Goal: Task Accomplishment & Management: Manage account settings

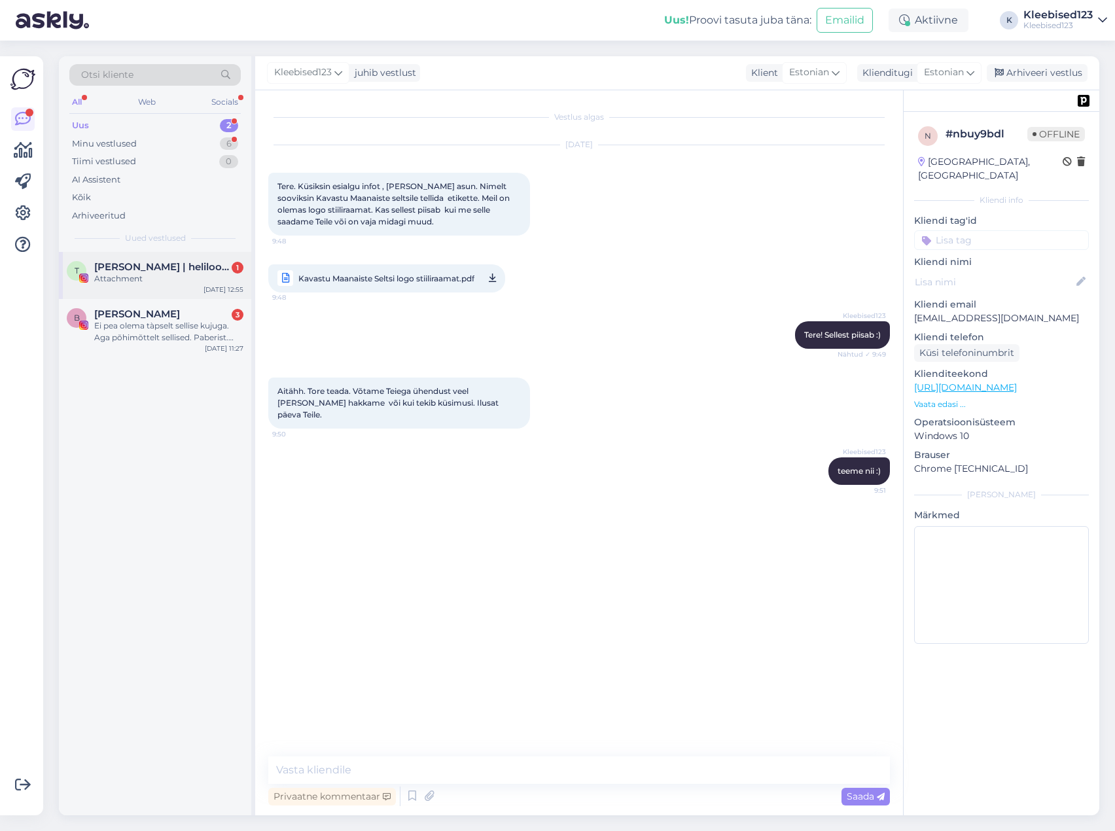
click at [149, 274] on div "Attachment" at bounding box center [168, 279] width 149 height 12
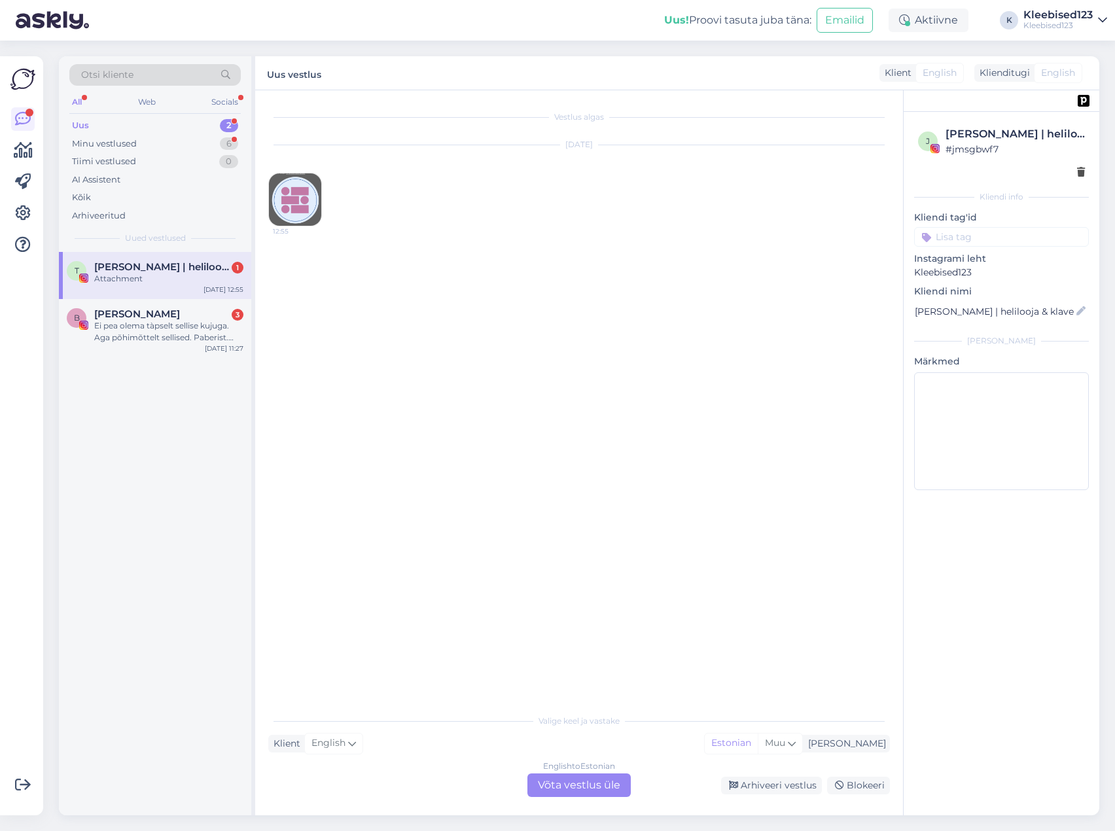
click at [293, 189] on img at bounding box center [295, 199] width 52 height 52
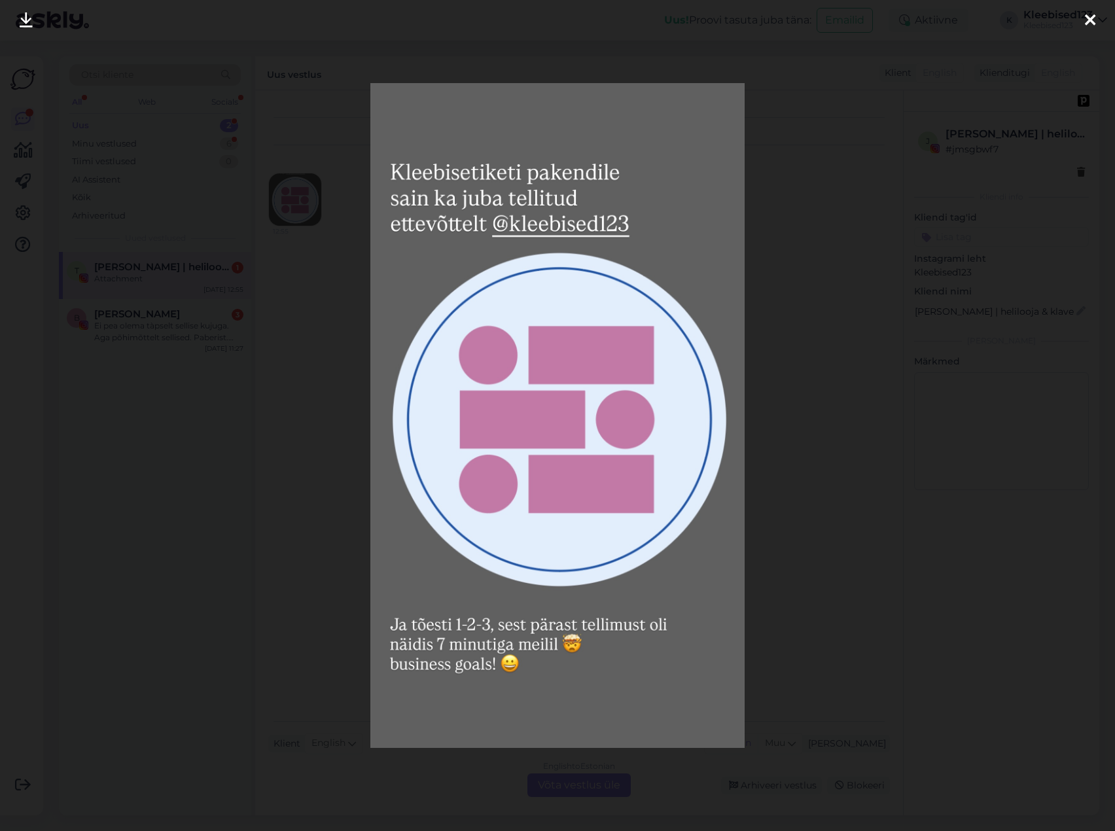
click at [1084, 23] on div at bounding box center [1090, 20] width 26 height 41
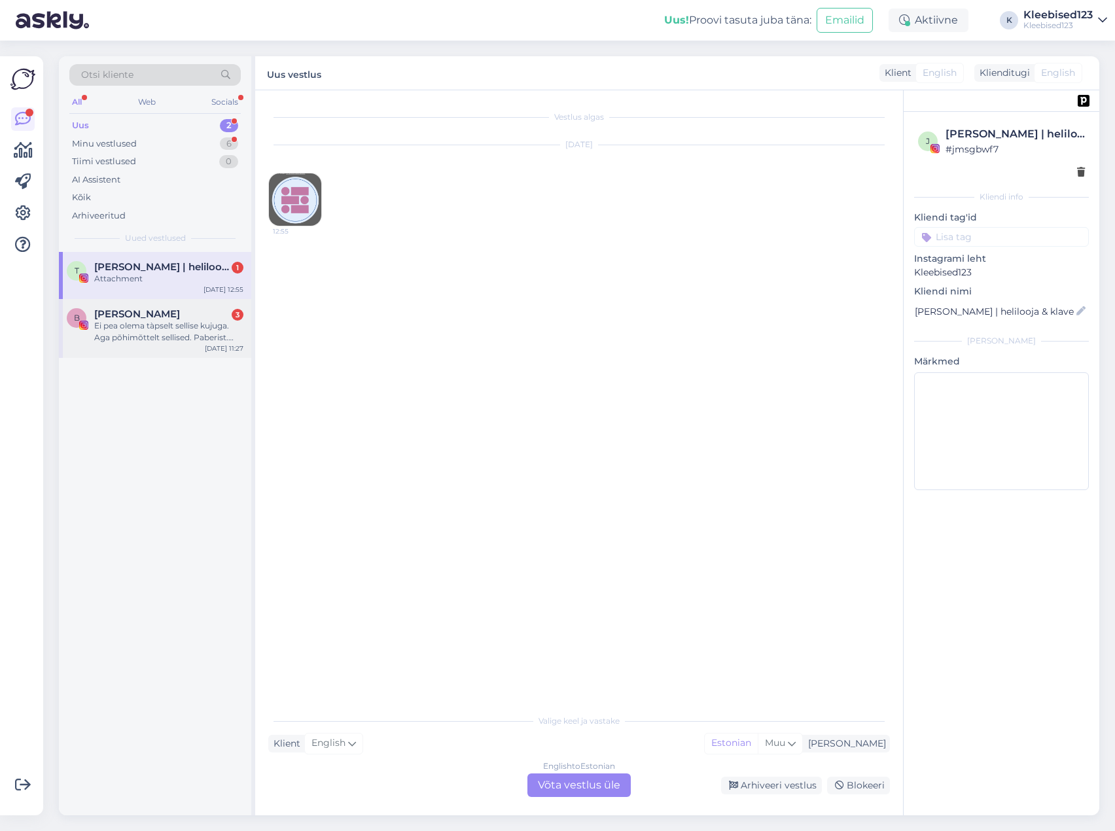
click at [150, 320] on div "Ei pea olema tàpselt sellise kujuga. Aga põhimõttelt sellised. Paberist. Pealmi…" at bounding box center [168, 332] width 149 height 24
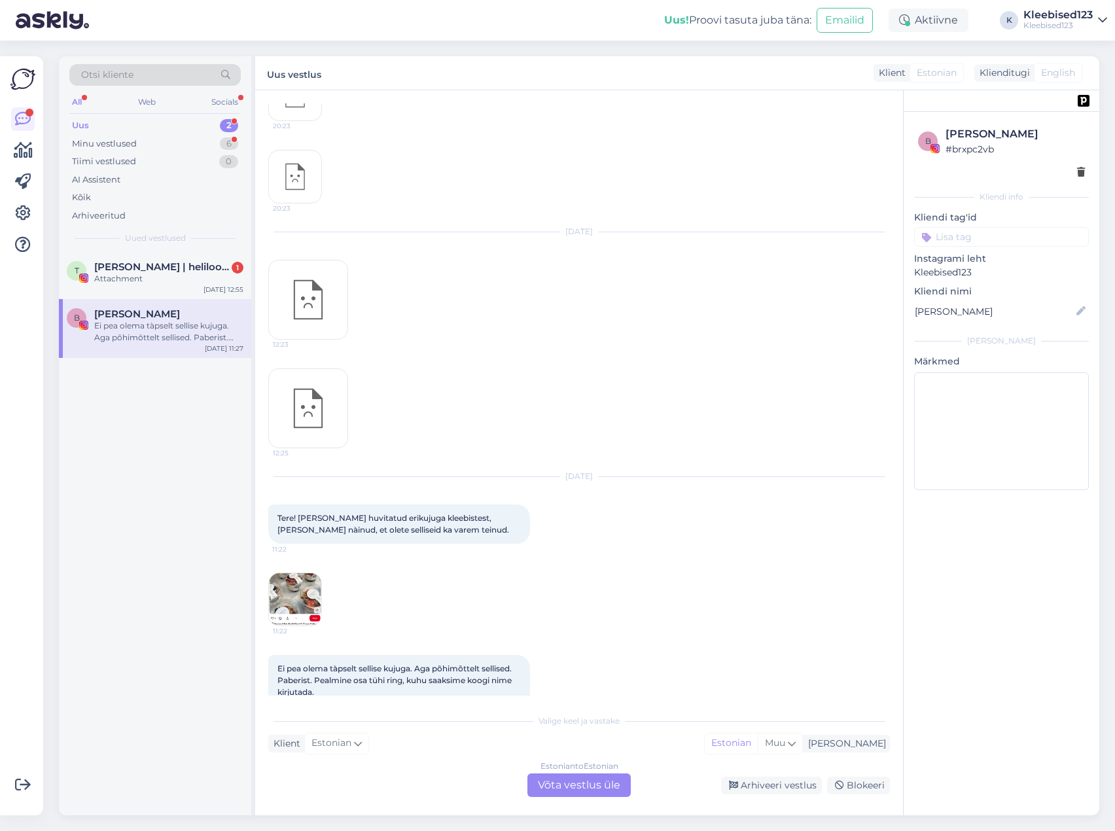
scroll to position [259, 0]
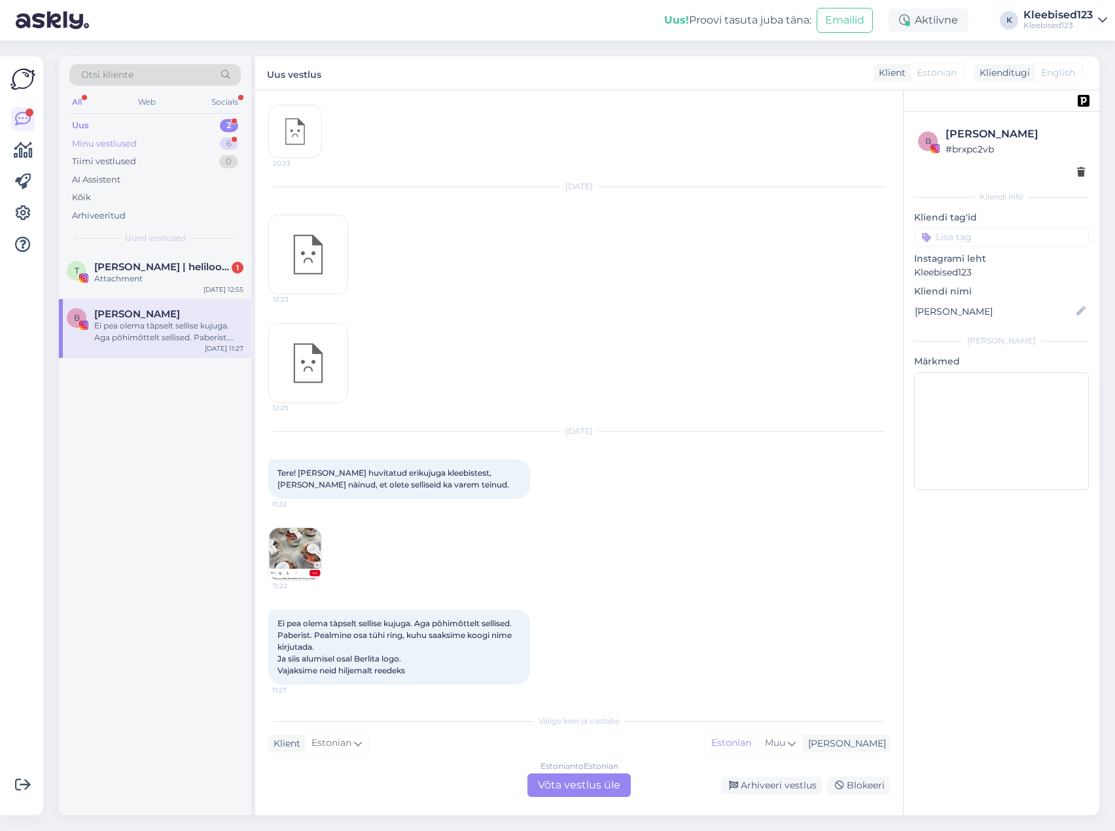
click at [138, 141] on div "Minu vestlused 6" at bounding box center [154, 144] width 171 height 18
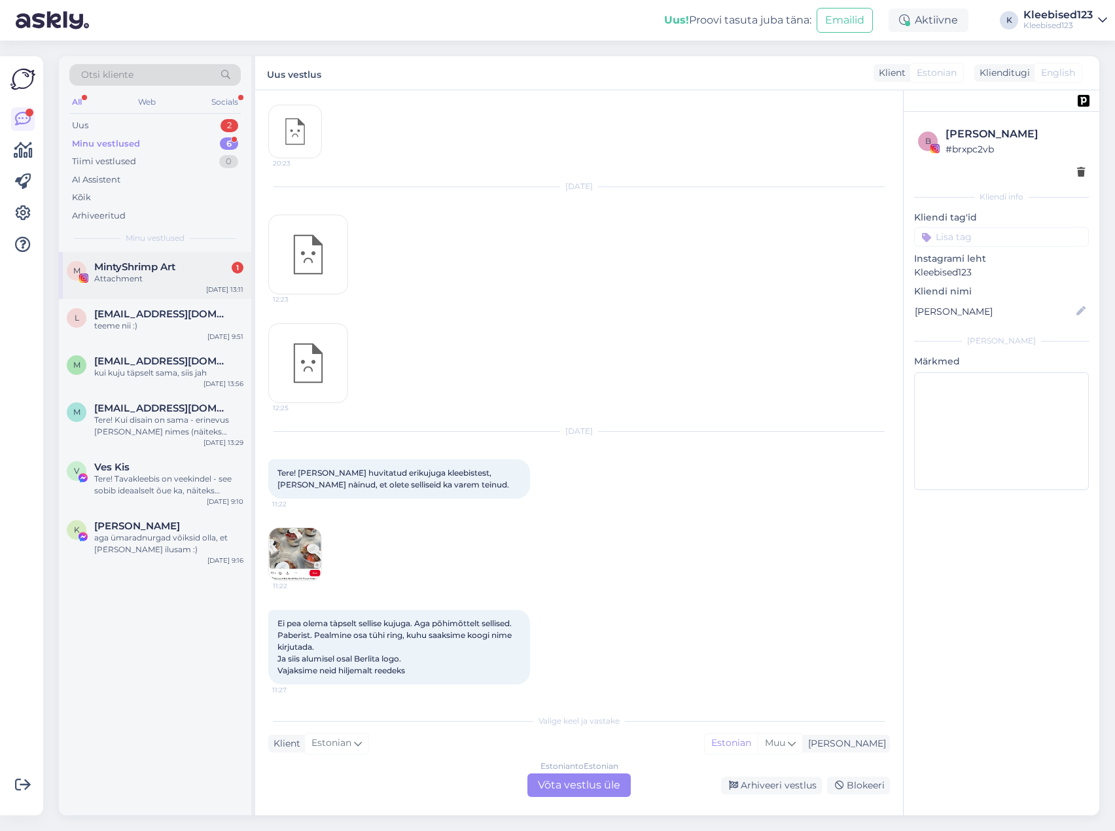
click at [141, 266] on span "MintyShrimp Art" at bounding box center [134, 267] width 81 height 12
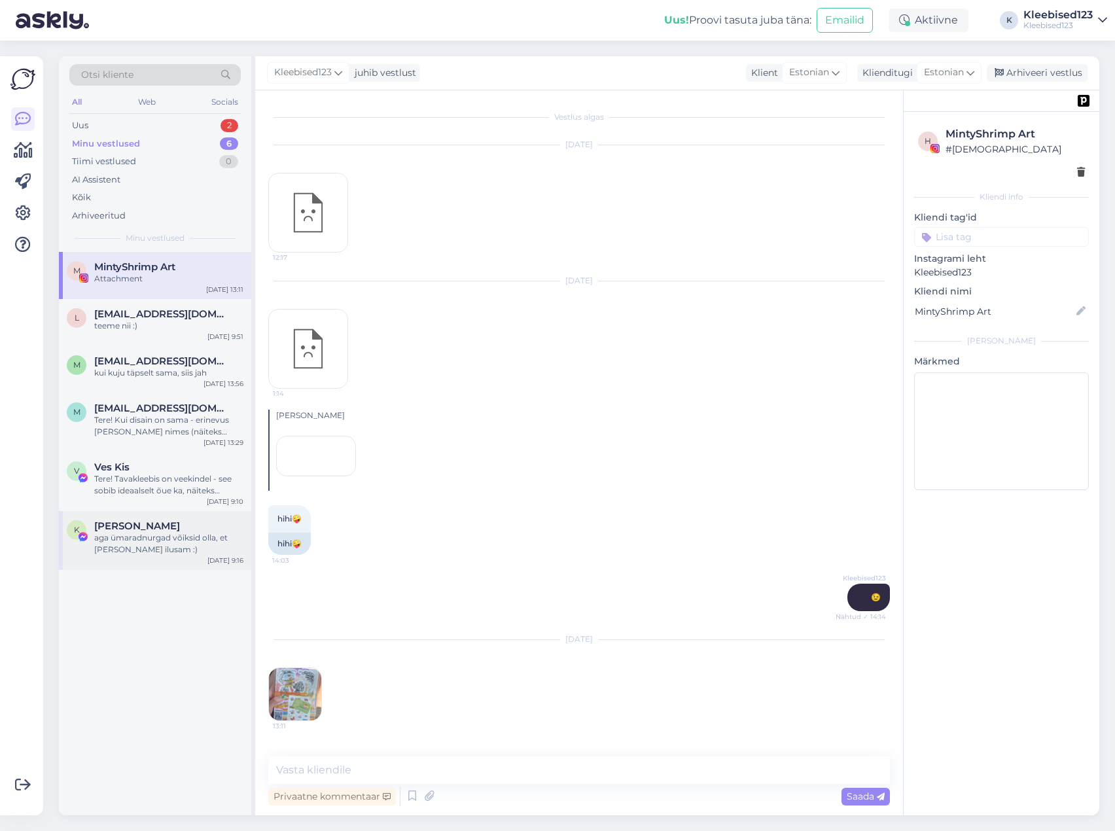
click at [163, 529] on div "[PERSON_NAME]" at bounding box center [168, 526] width 149 height 12
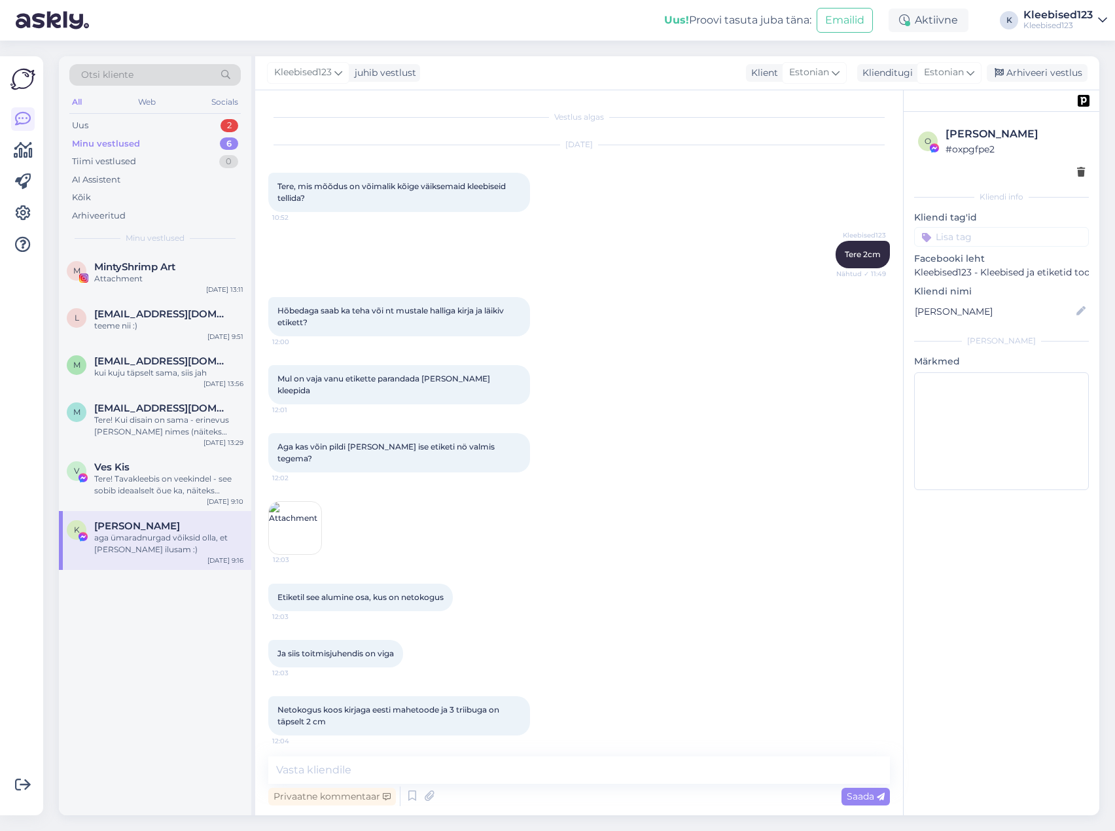
scroll to position [2905, 0]
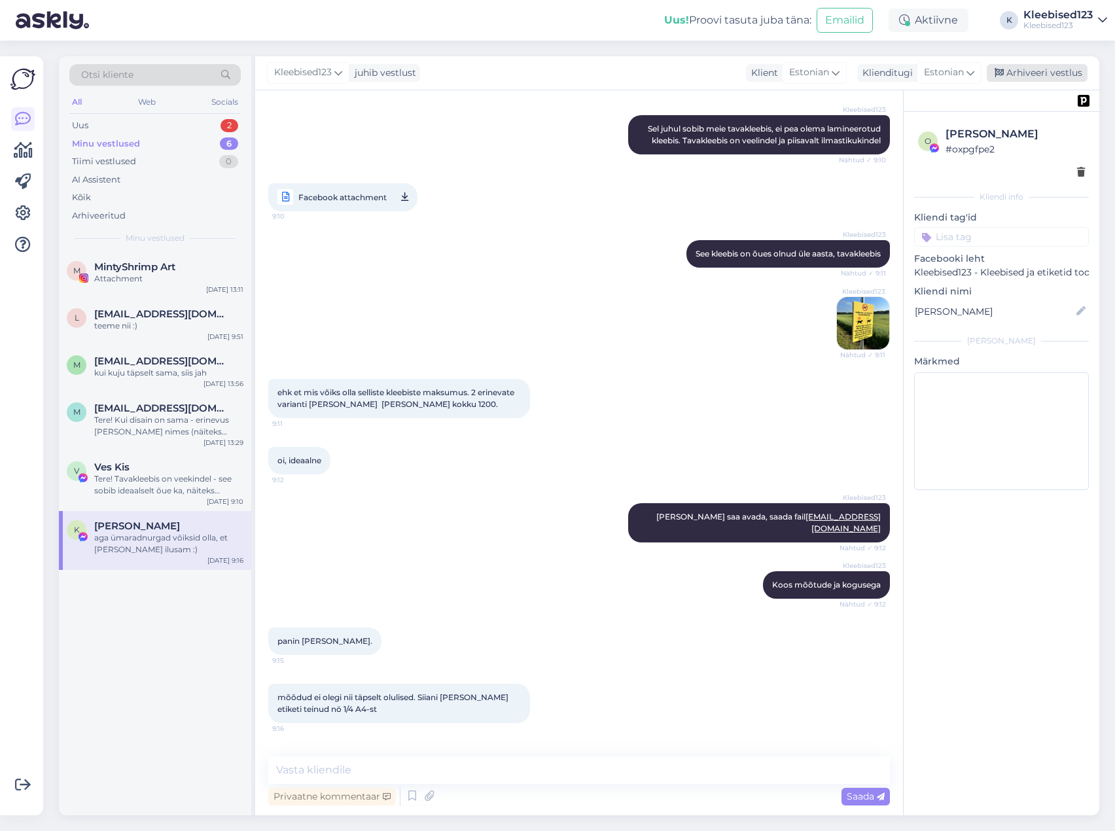
click at [1029, 71] on div "Arhiveeri vestlus" at bounding box center [1037, 73] width 101 height 18
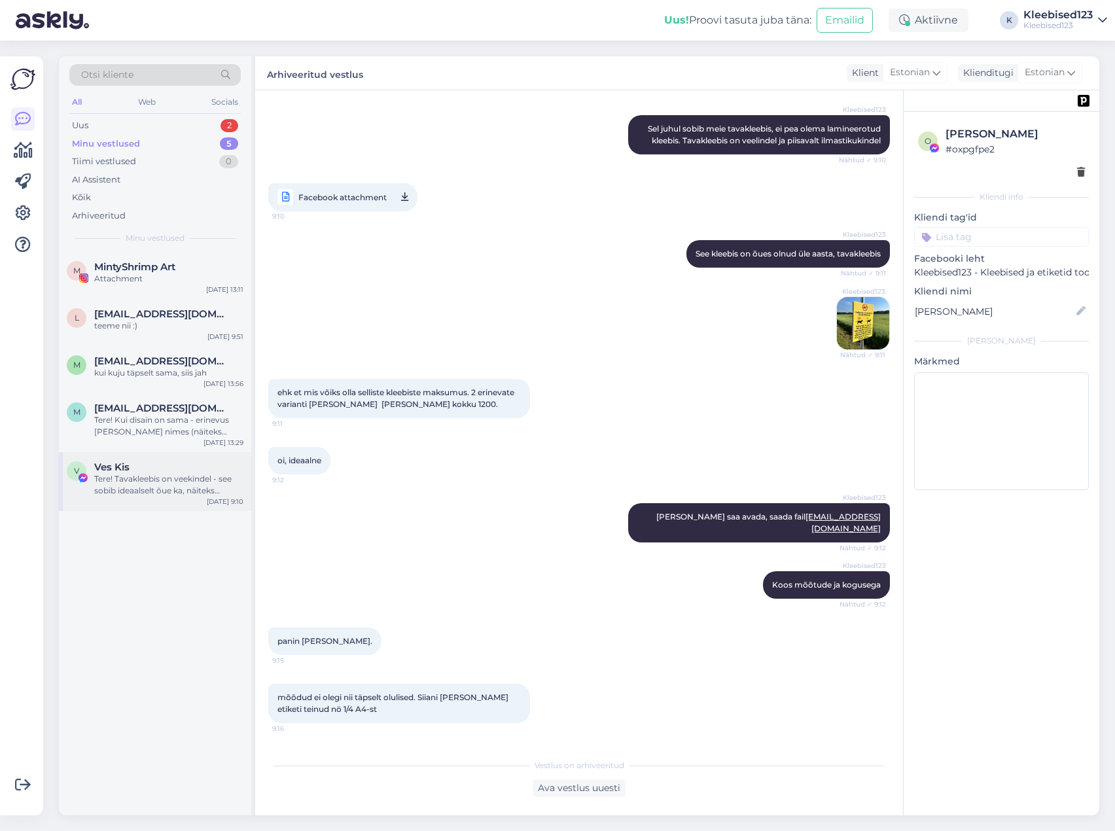
click at [169, 487] on div "Tere! Tavakleebis on veekindel - see sobib ideaalselt õue ka, näiteks teadeteta…" at bounding box center [168, 485] width 149 height 24
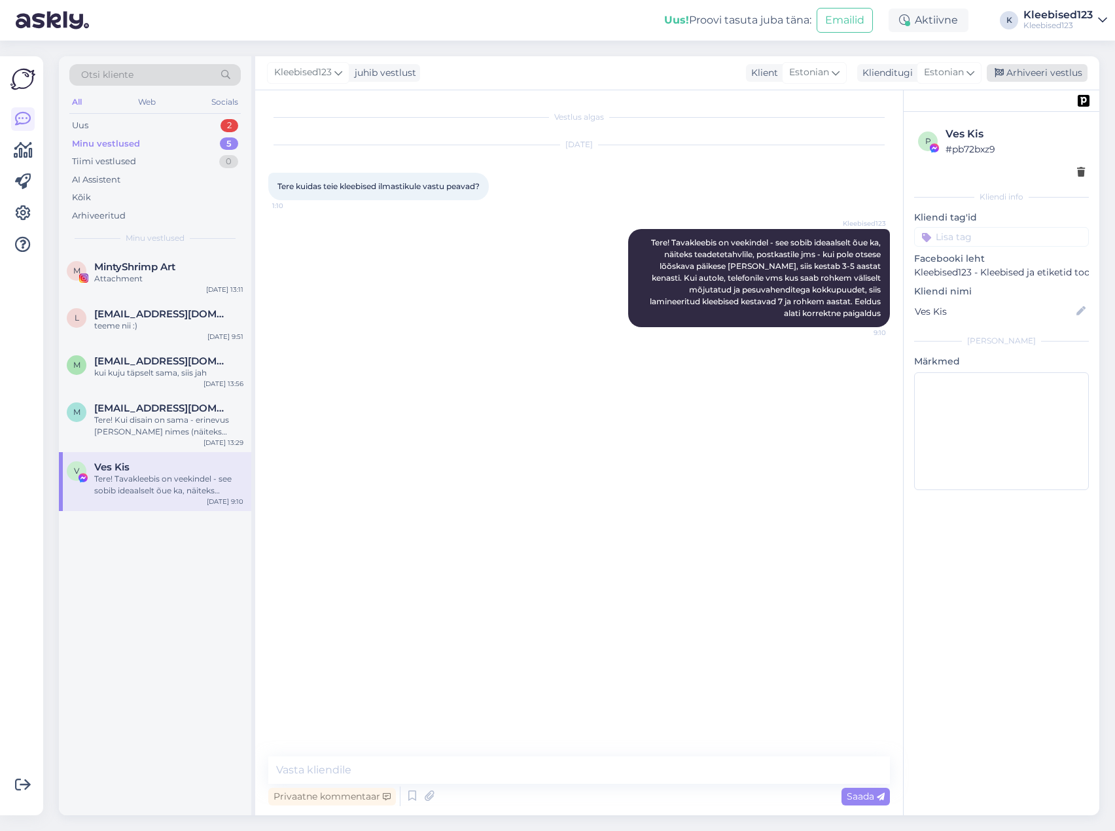
drag, startPoint x: 1048, startPoint y: 72, endPoint x: 516, endPoint y: 260, distance: 564.1
click at [1046, 72] on div "Arhiveeri vestlus" at bounding box center [1037, 73] width 101 height 18
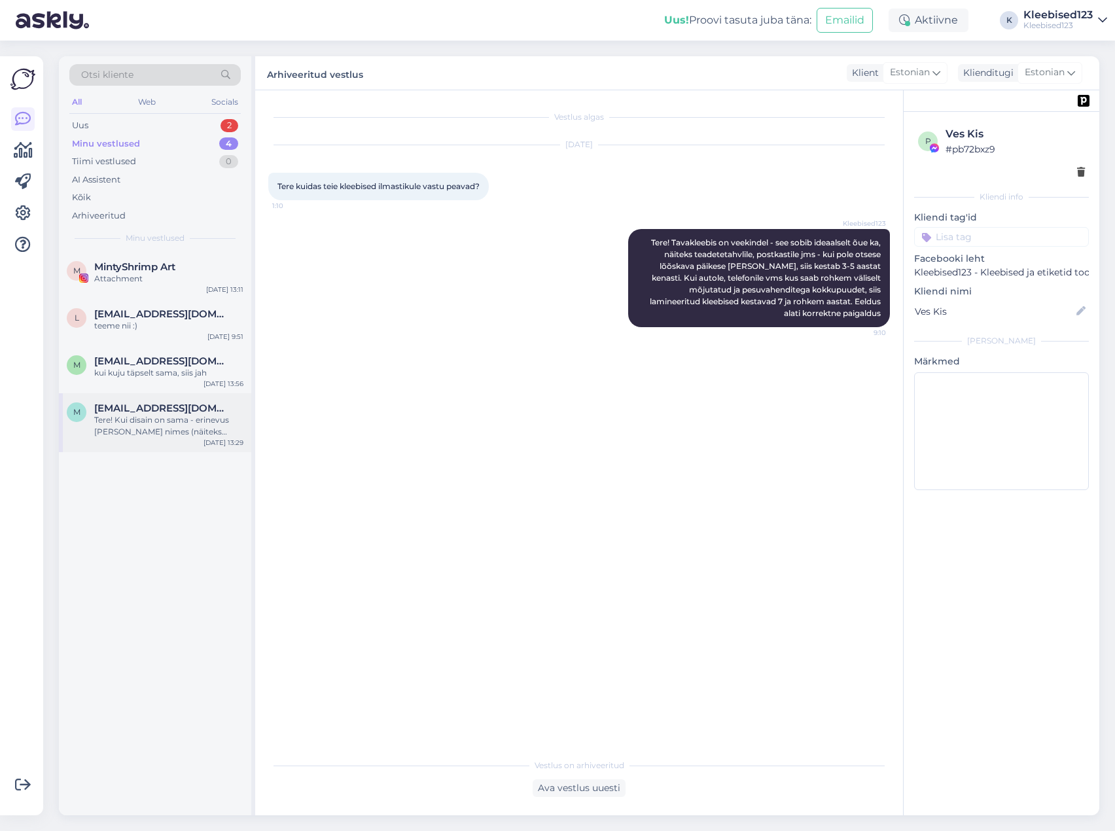
click at [148, 422] on div "Tere! Kui disain on sama - erinevus vaid nimes (näiteks kehakreem ja üks mango …" at bounding box center [168, 426] width 149 height 24
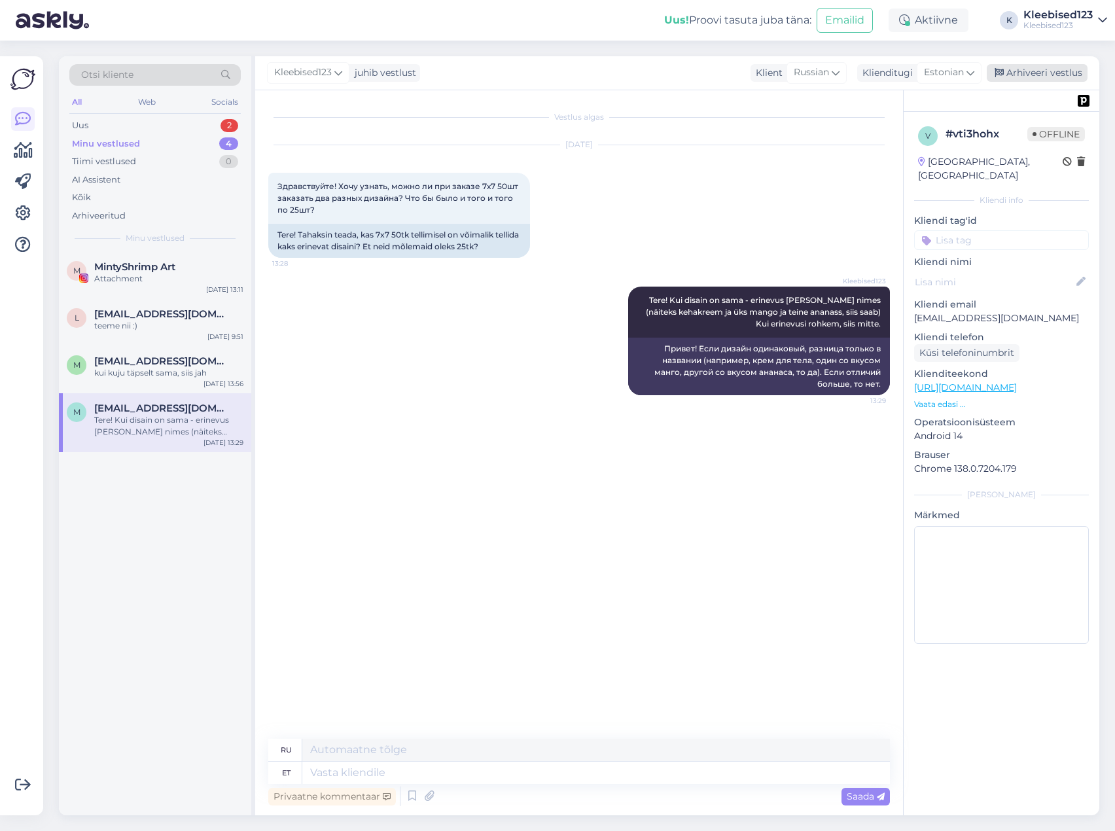
click at [1063, 69] on div "Arhiveeri vestlus" at bounding box center [1037, 73] width 101 height 18
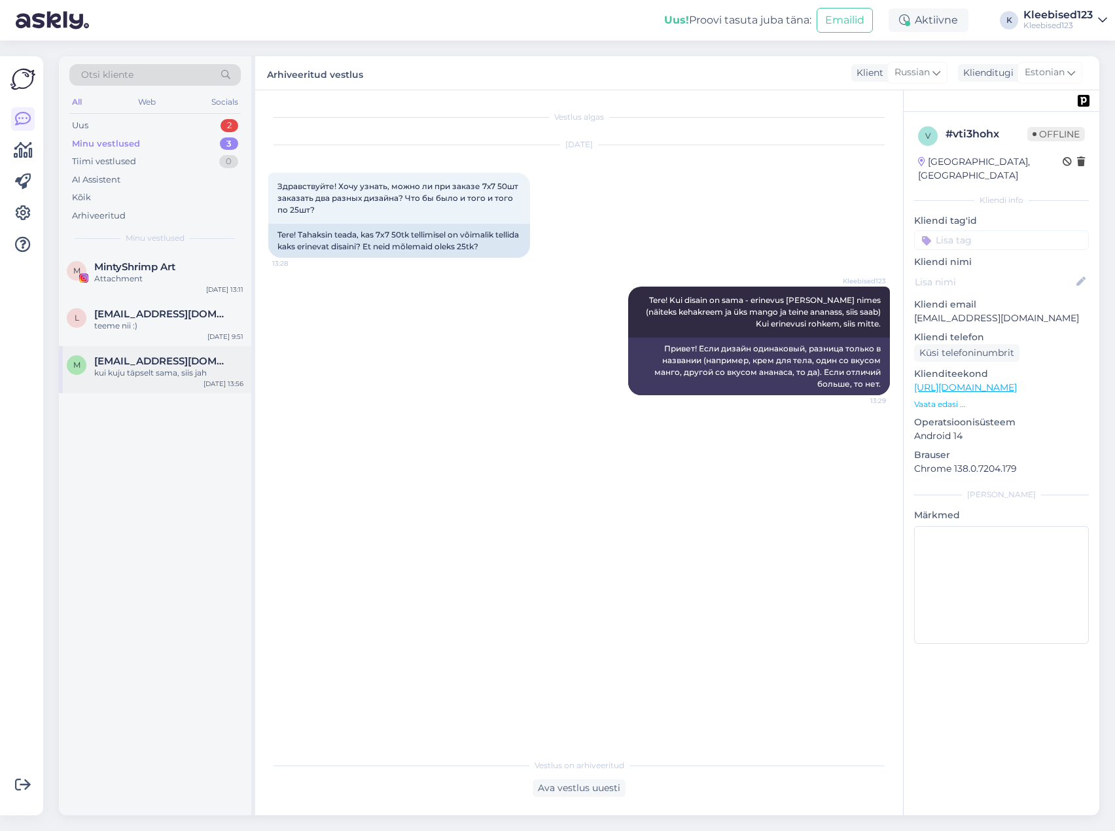
click at [179, 364] on span "[EMAIL_ADDRESS][DOMAIN_NAME]" at bounding box center [162, 361] width 136 height 12
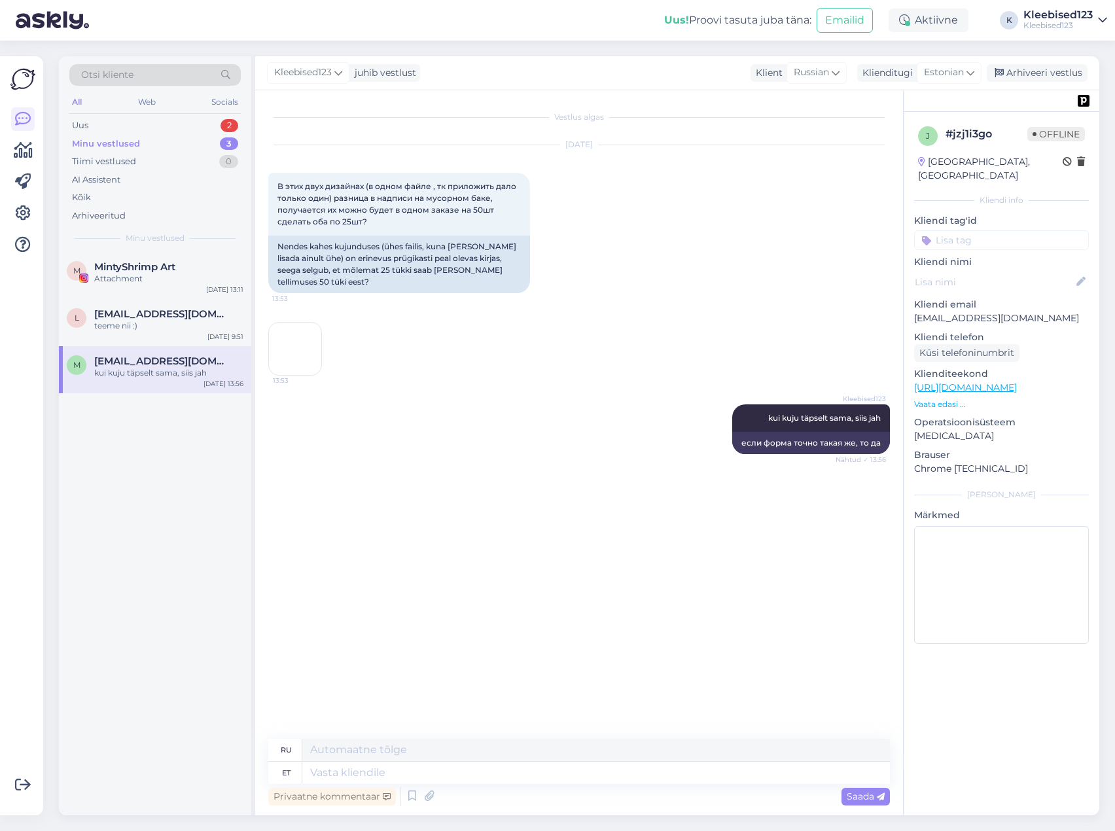
drag, startPoint x: 1051, startPoint y: 73, endPoint x: 783, endPoint y: 158, distance: 281.4
click at [1043, 73] on div "Arhiveeri vestlus" at bounding box center [1037, 73] width 101 height 18
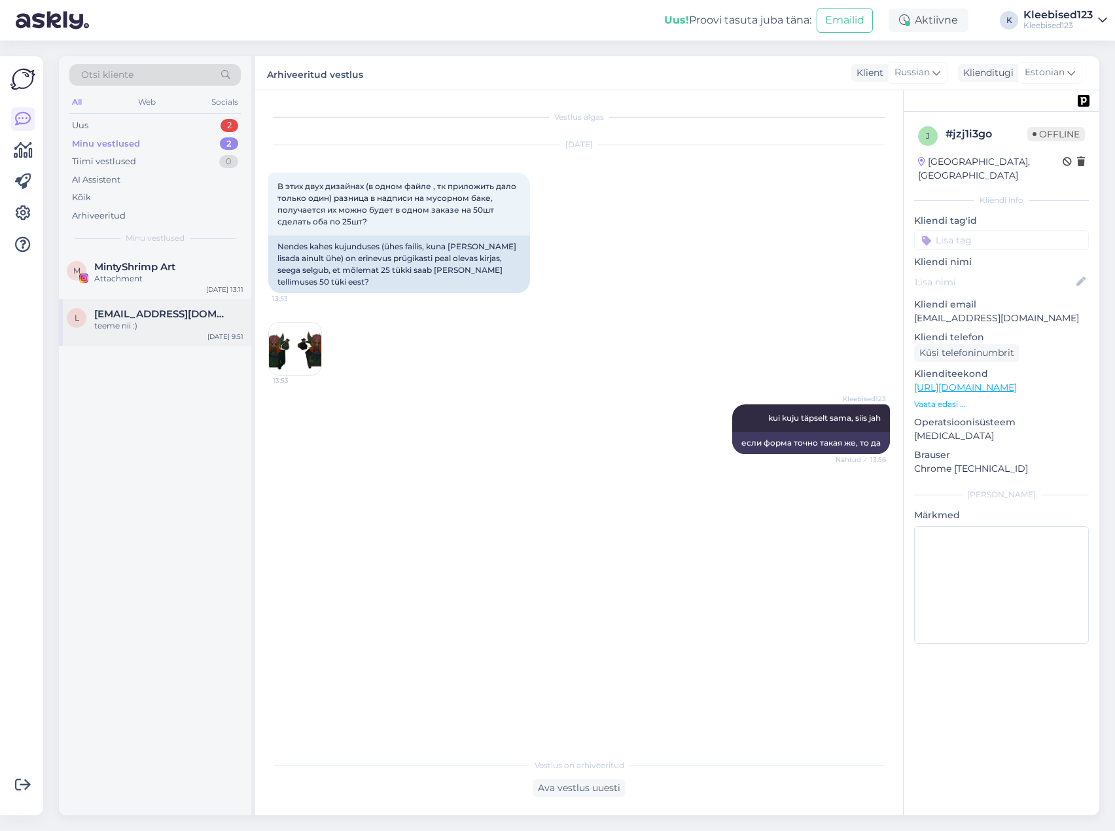
click at [188, 325] on div "teeme nii :)" at bounding box center [168, 326] width 149 height 12
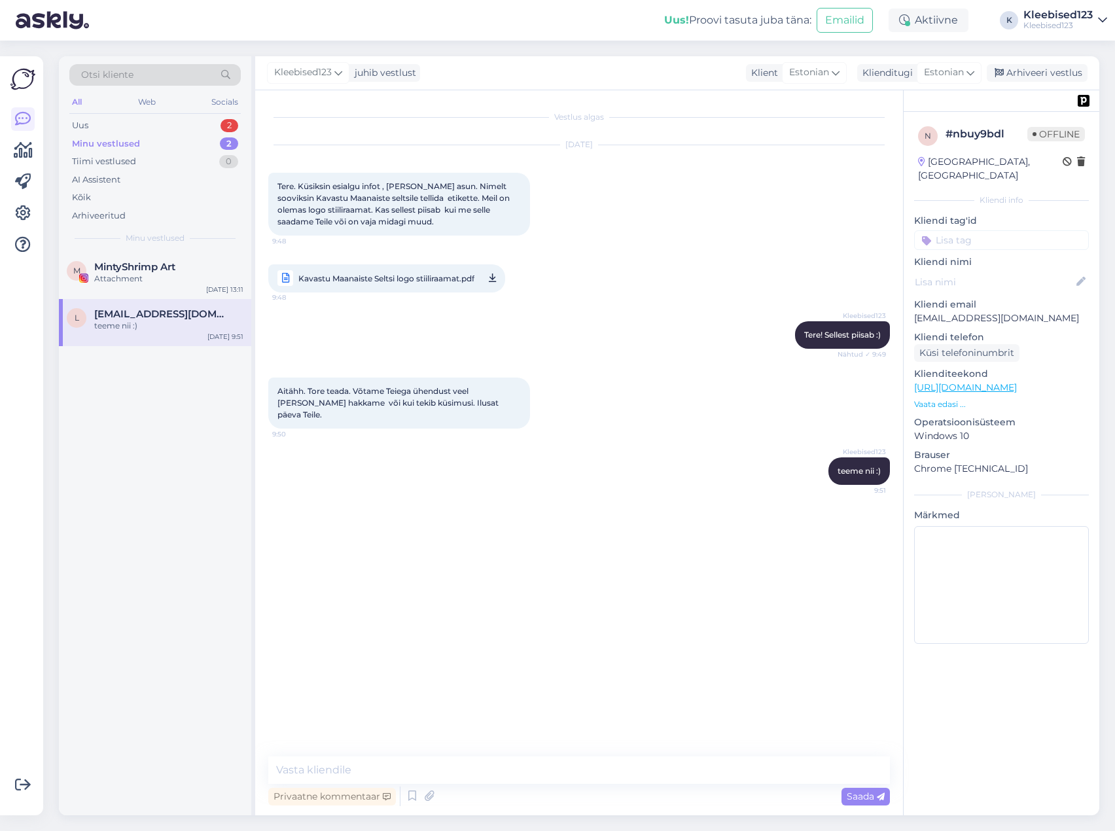
drag, startPoint x: 1054, startPoint y: 63, endPoint x: 386, endPoint y: 217, distance: 685.4
click at [1039, 69] on div "Arhiveeri vestlus" at bounding box center [1037, 73] width 101 height 18
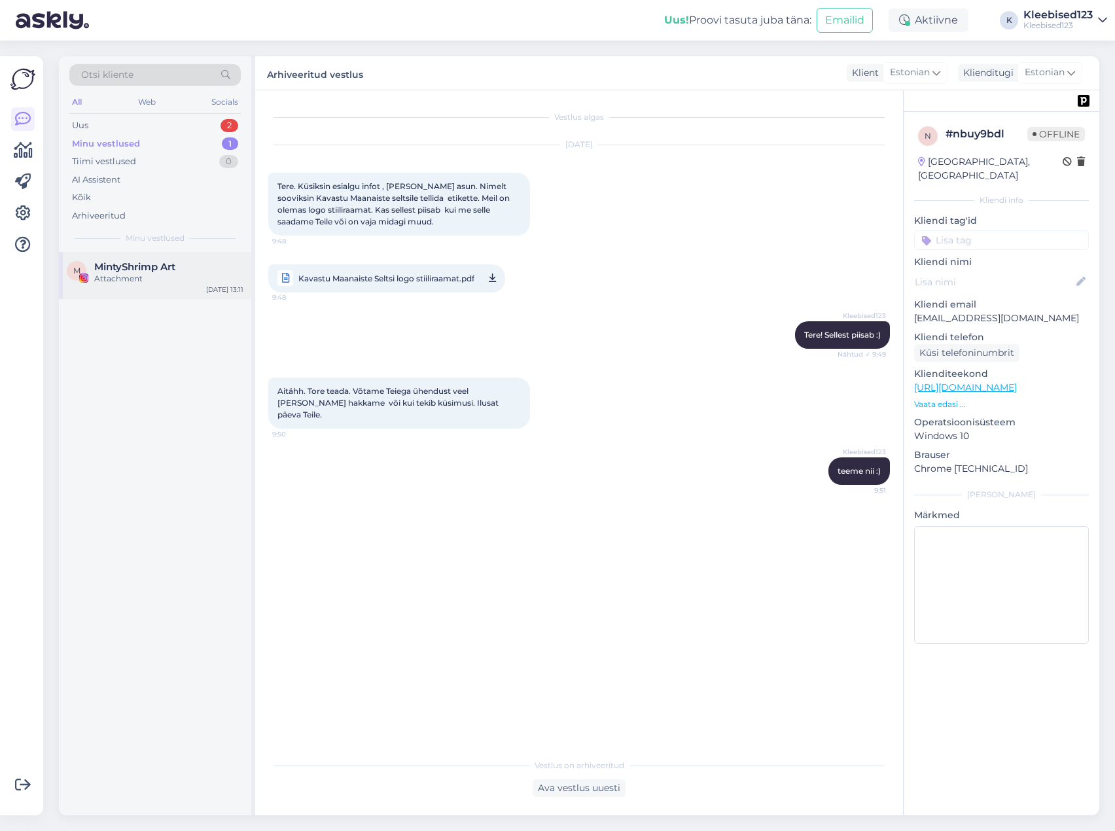
click at [158, 268] on span "MintyShrimp Art" at bounding box center [134, 267] width 81 height 12
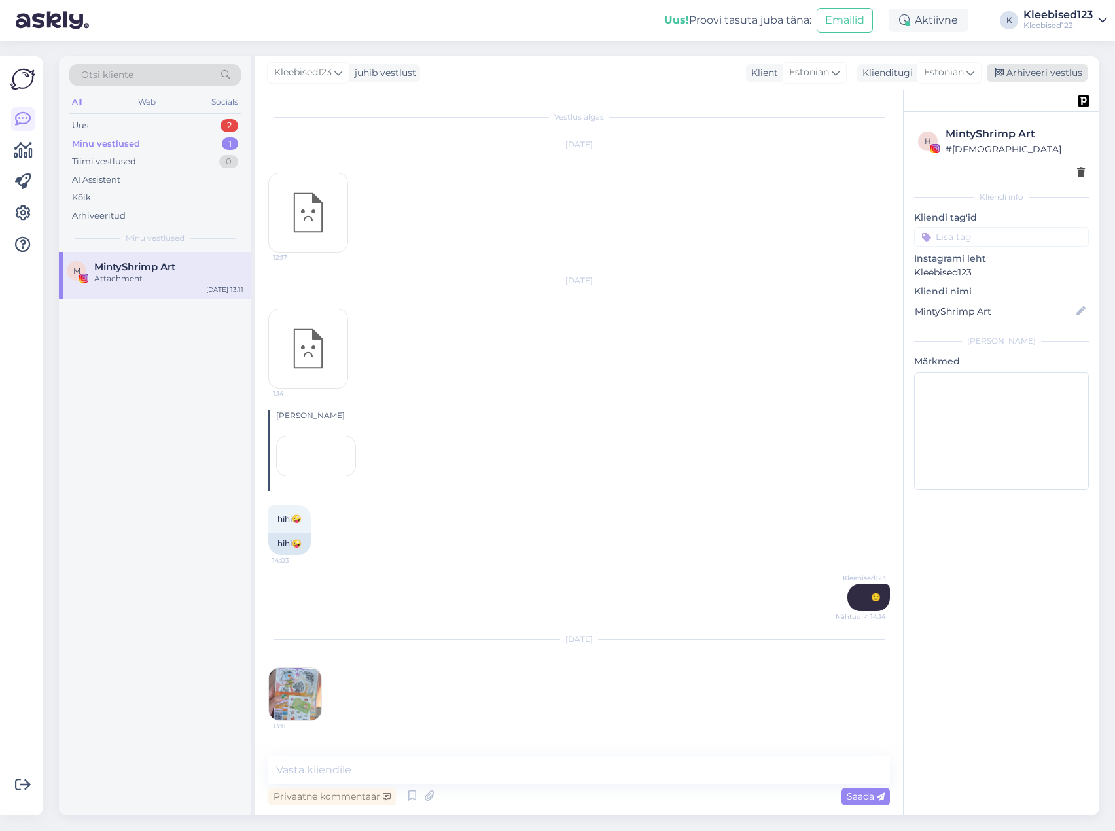
click at [1044, 73] on div "Arhiveeri vestlus" at bounding box center [1037, 73] width 101 height 18
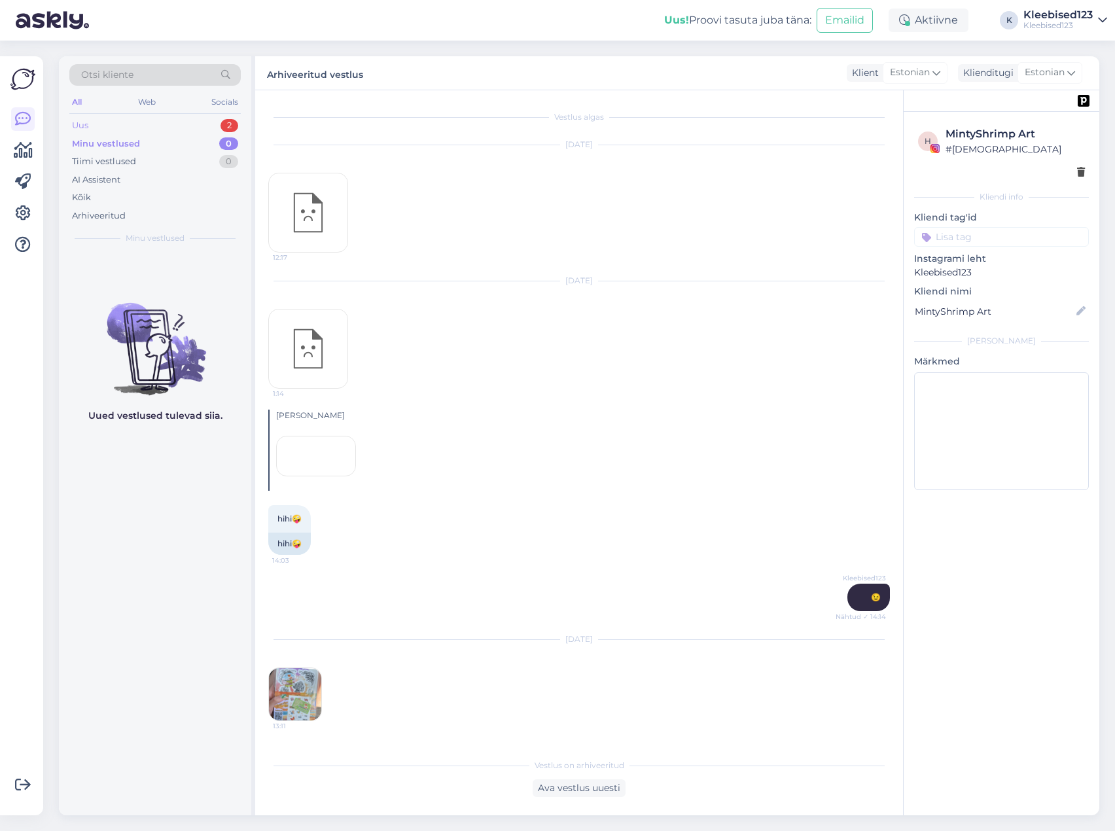
click at [126, 118] on div "Uus 2" at bounding box center [154, 125] width 171 height 18
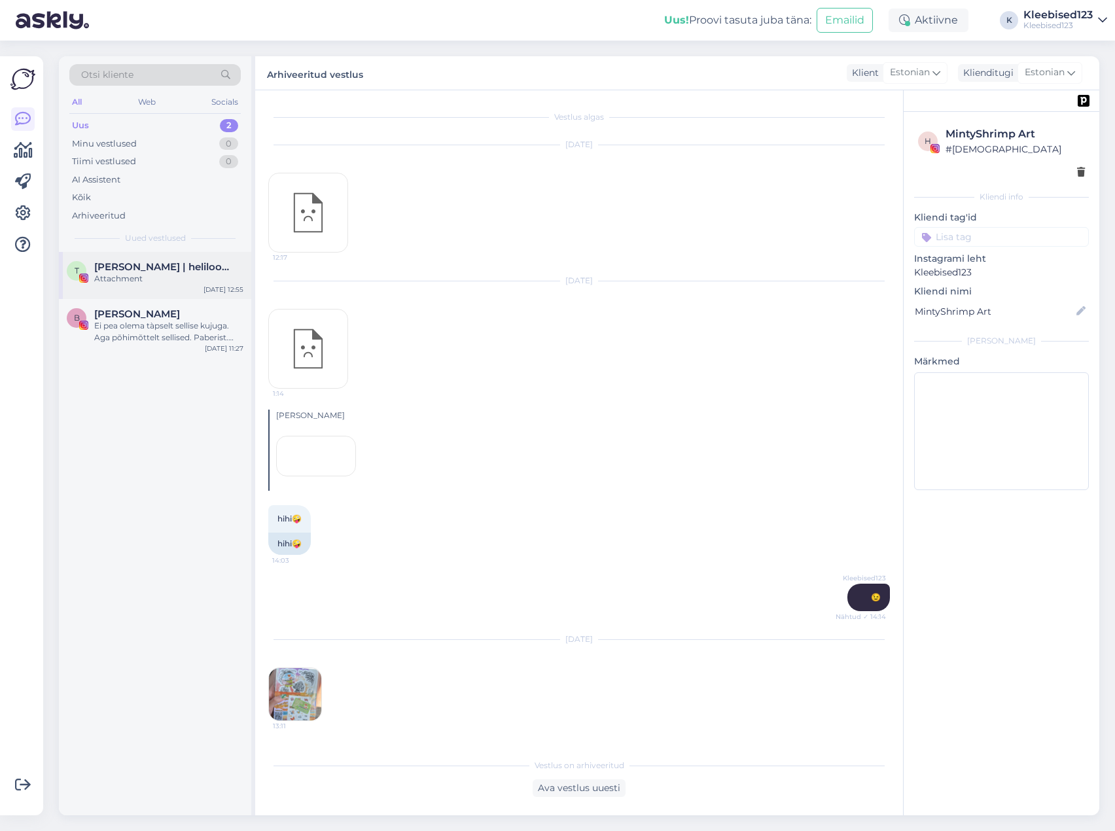
click at [119, 273] on div "Attachment" at bounding box center [168, 279] width 149 height 12
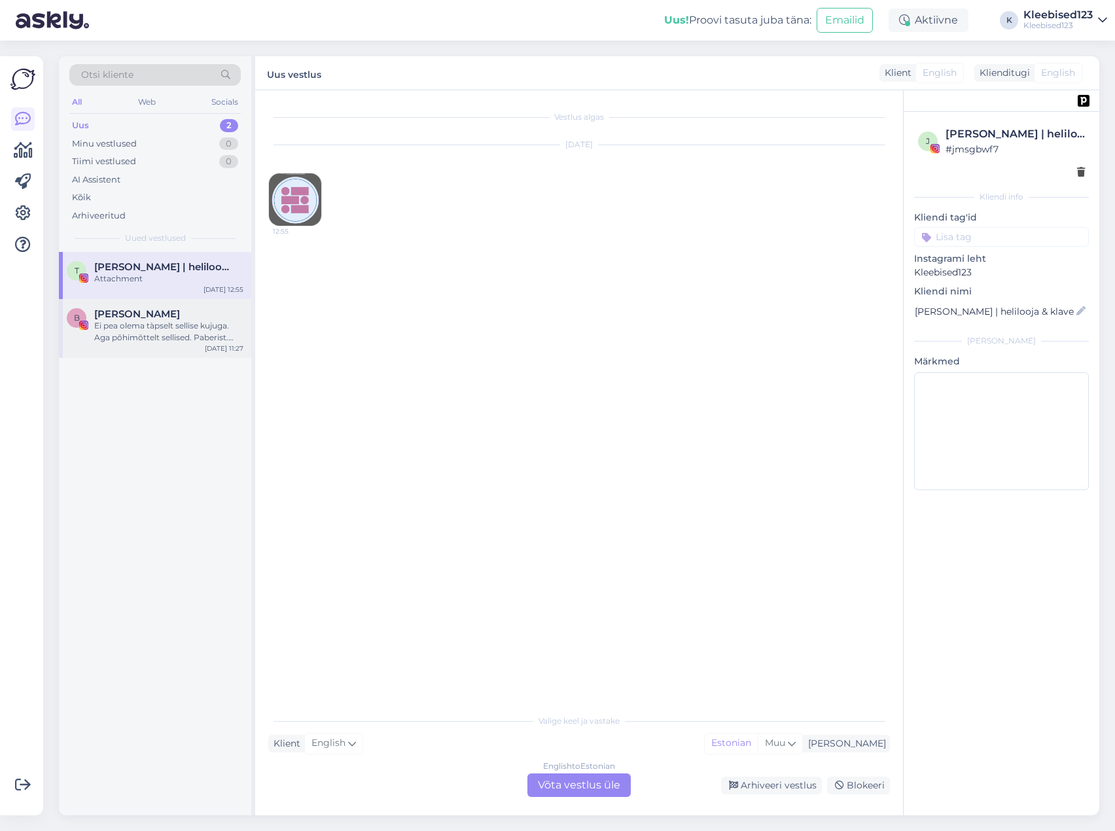
click at [126, 325] on div "Ei pea olema tàpselt sellise kujuga. Aga põhimõttelt sellised. Paberist. Pealmi…" at bounding box center [168, 332] width 149 height 24
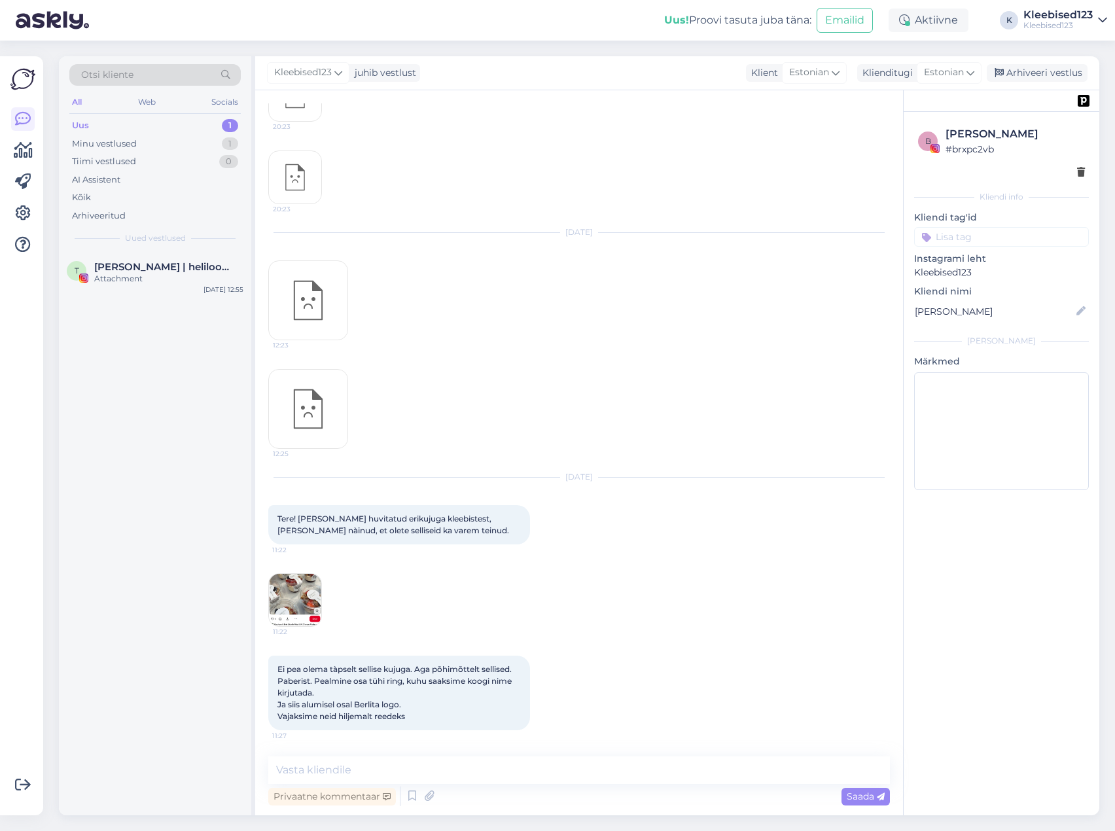
scroll to position [211, 0]
